Goal: Transaction & Acquisition: Purchase product/service

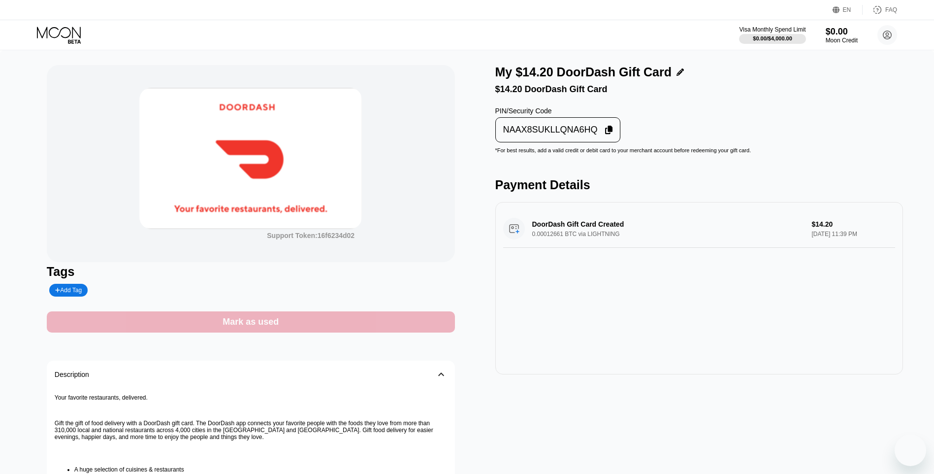
click at [414, 316] on div "Mark as used" at bounding box center [251, 321] width 408 height 21
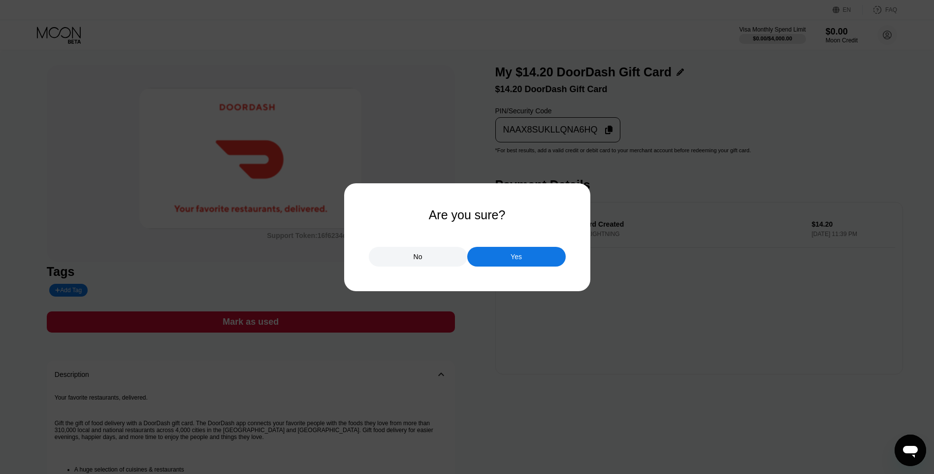
click at [524, 245] on div "No Yes" at bounding box center [467, 252] width 197 height 30
click at [494, 257] on div "Yes" at bounding box center [516, 257] width 99 height 20
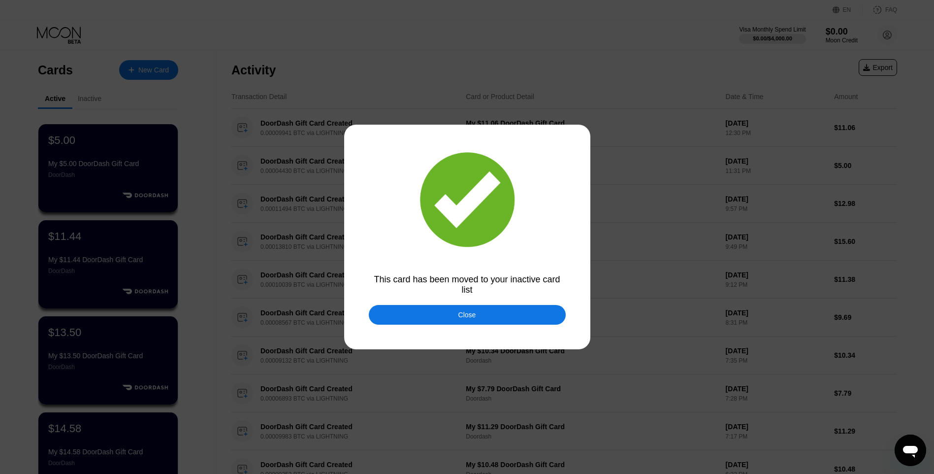
click at [443, 328] on div at bounding box center [471, 237] width 942 height 474
click at [452, 316] on div "Close" at bounding box center [467, 315] width 197 height 20
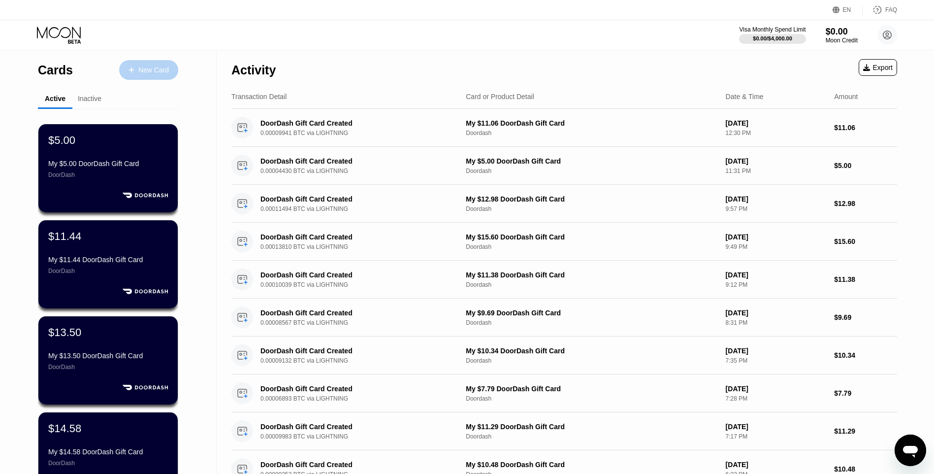
click at [163, 71] on div "New Card" at bounding box center [153, 70] width 31 height 8
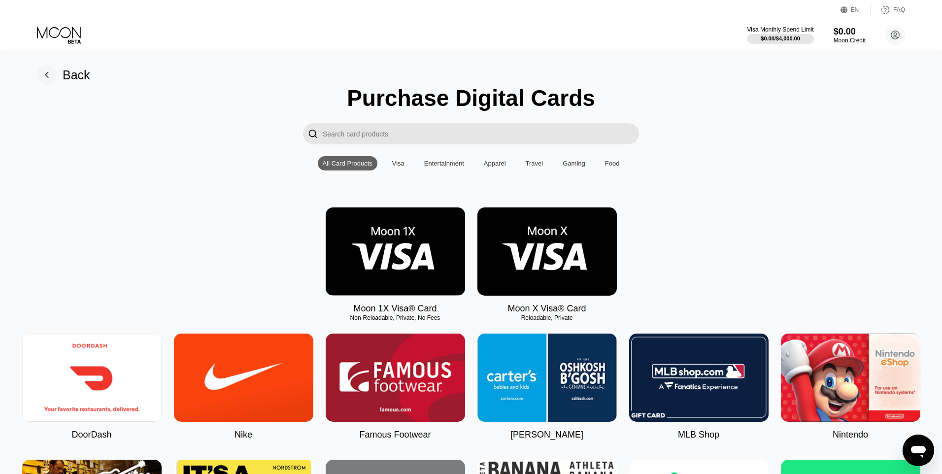
click at [131, 346] on img at bounding box center [91, 377] width 139 height 88
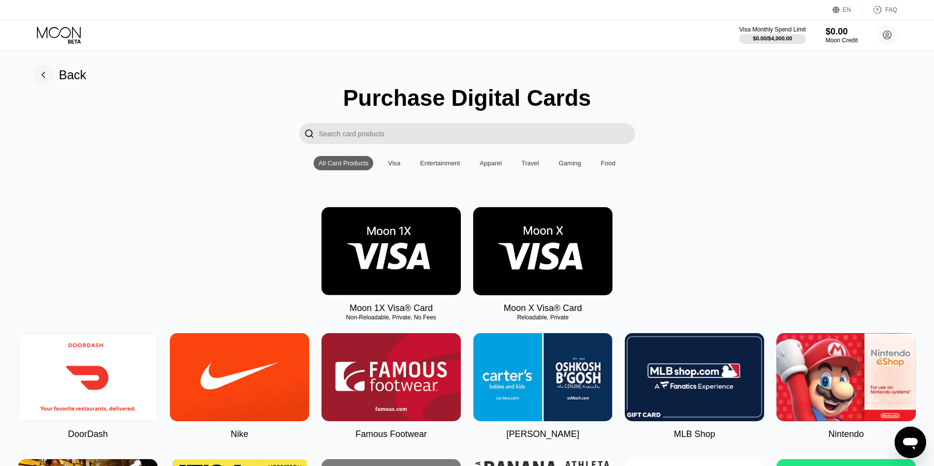
type input "0"
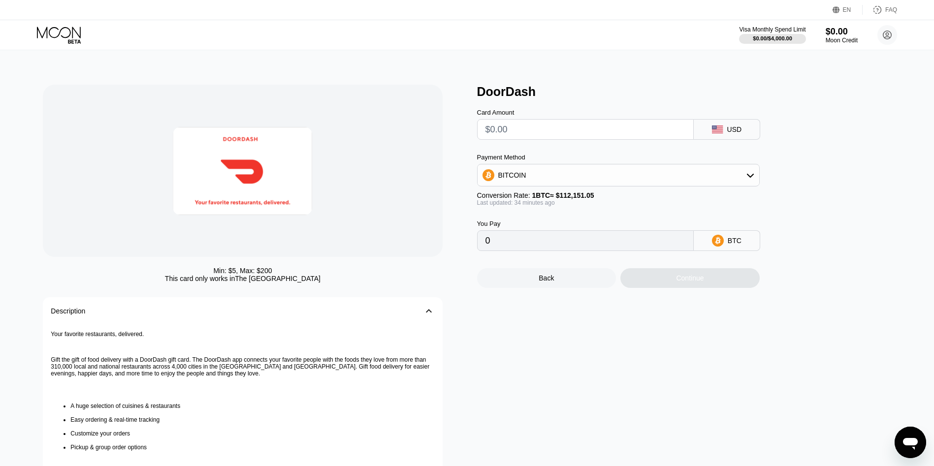
click at [594, 130] on input "text" at bounding box center [586, 130] width 200 height 20
type input "$13"
type input "0.00011612"
type input "$13.47"
type input "0.00012032"
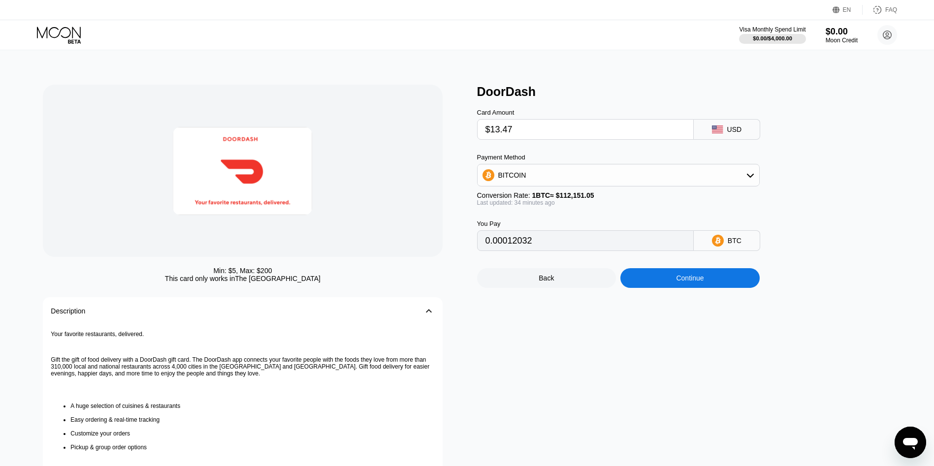
type input "$13.47"
click at [692, 276] on div "Continue" at bounding box center [690, 278] width 139 height 20
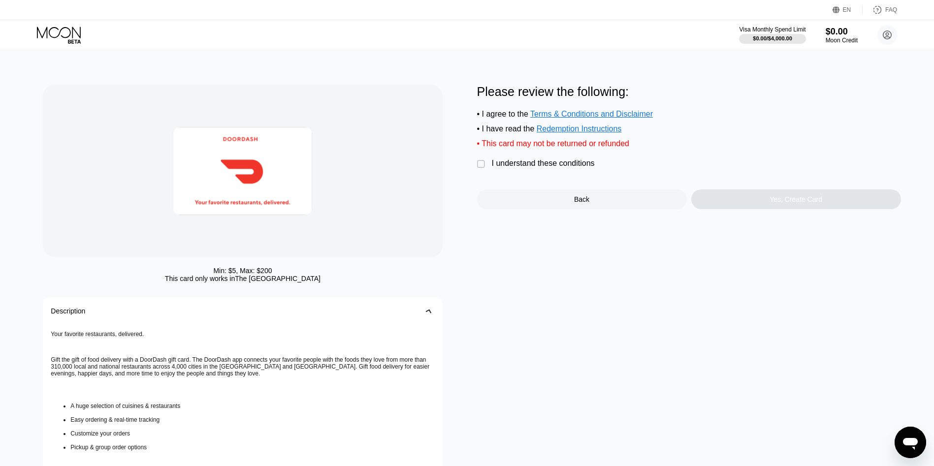
click at [543, 164] on div "Please review the following: • I agree to the Terms & Conditions and Disclaimer…" at bounding box center [689, 147] width 424 height 125
drag, startPoint x: 569, startPoint y: 170, endPoint x: 580, endPoint y: 178, distance: 12.7
click at [574, 168] on div "I understand these conditions" at bounding box center [543, 163] width 103 height 9
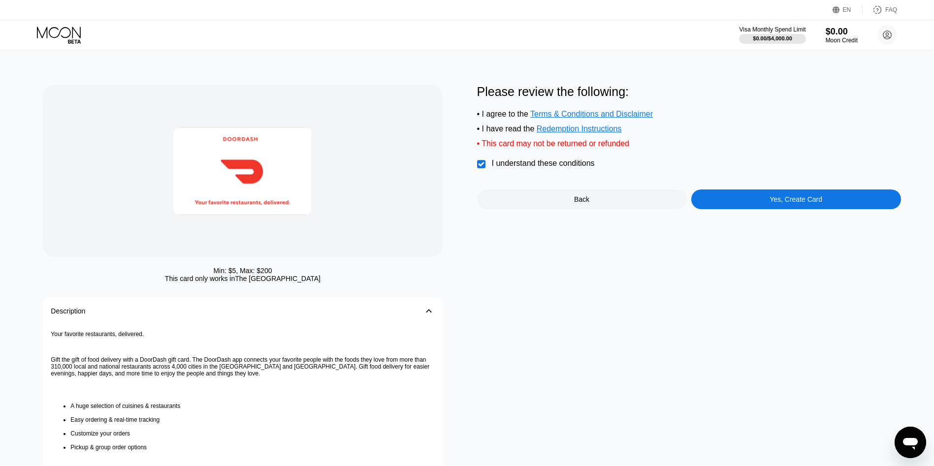
click at [764, 199] on div "Yes, Create Card" at bounding box center [797, 200] width 210 height 20
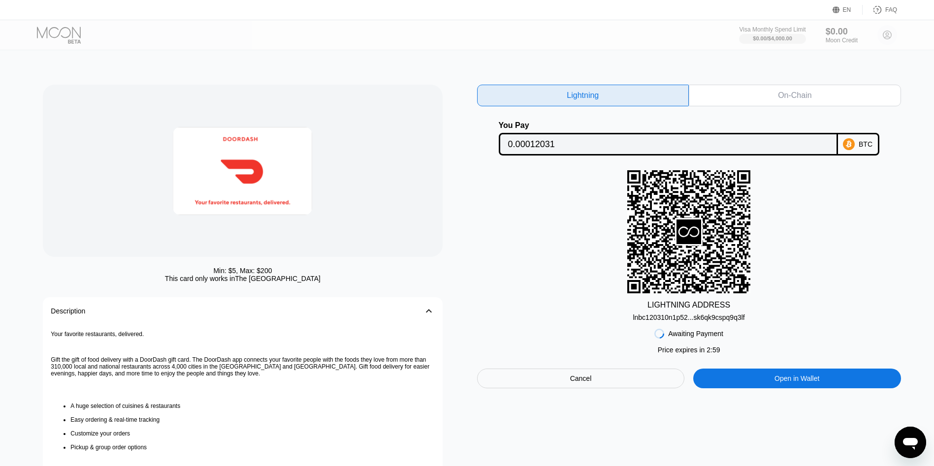
click at [682, 322] on div "lnbc120310n1p52...sk6qk9cspq9q3lf" at bounding box center [689, 318] width 112 height 8
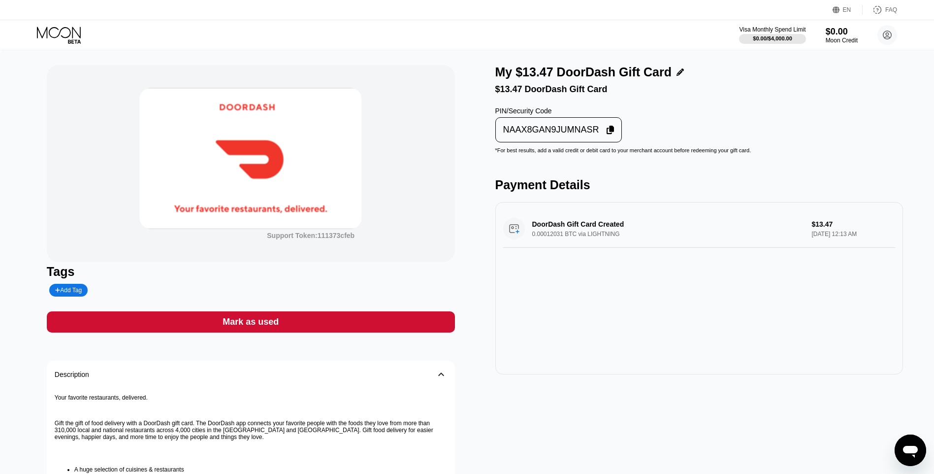
drag, startPoint x: 594, startPoint y: 143, endPoint x: 579, endPoint y: 144, distance: 14.8
click at [593, 139] on div "NAAX8GAN9JUMNASR" at bounding box center [558, 129] width 121 height 19
click at [107, 205] on div "Support Token: 111373cfeb" at bounding box center [251, 163] width 408 height 197
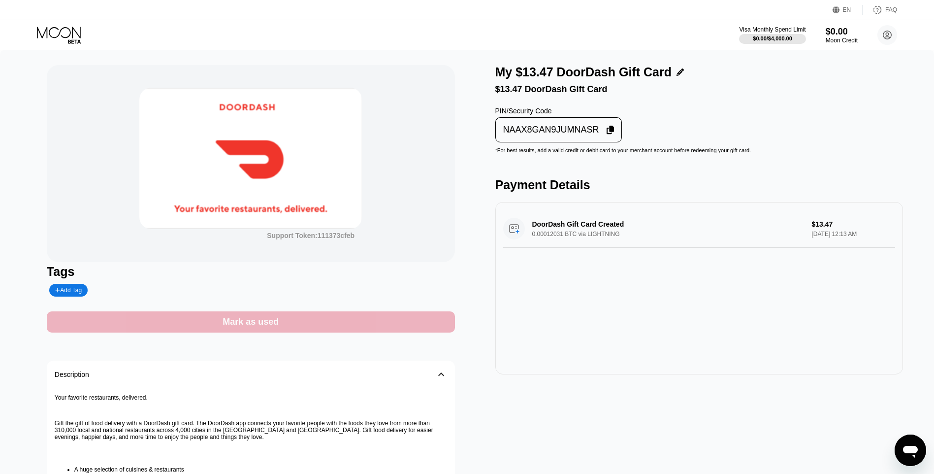
click at [212, 324] on div "Mark as used" at bounding box center [251, 321] width 408 height 21
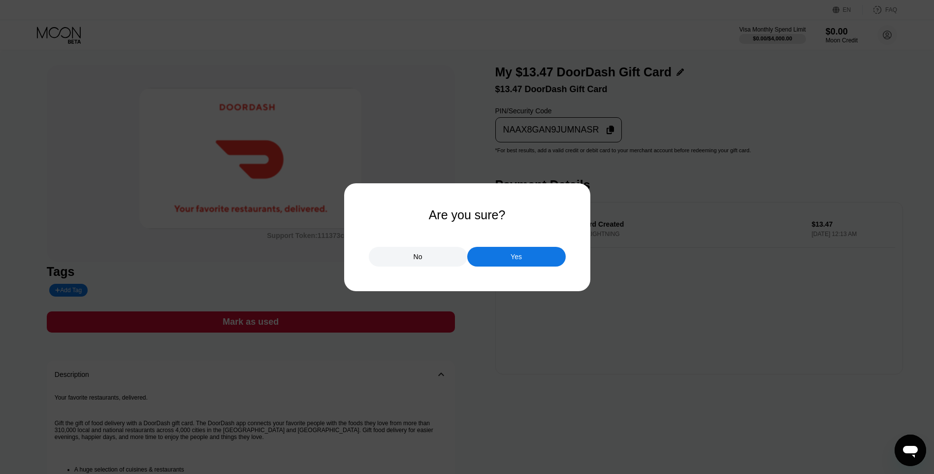
click at [528, 251] on div "Yes" at bounding box center [516, 257] width 99 height 20
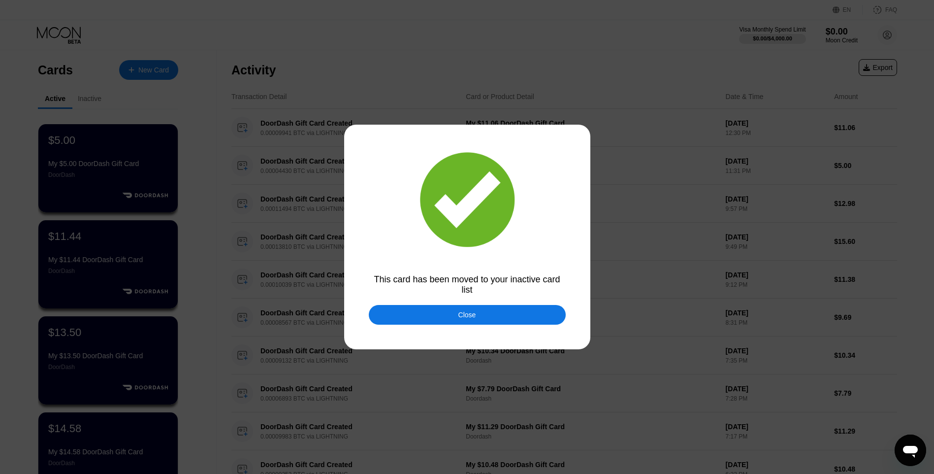
click at [425, 325] on div "Close" at bounding box center [467, 315] width 197 height 20
